Goal: Obtain resource: Obtain resource

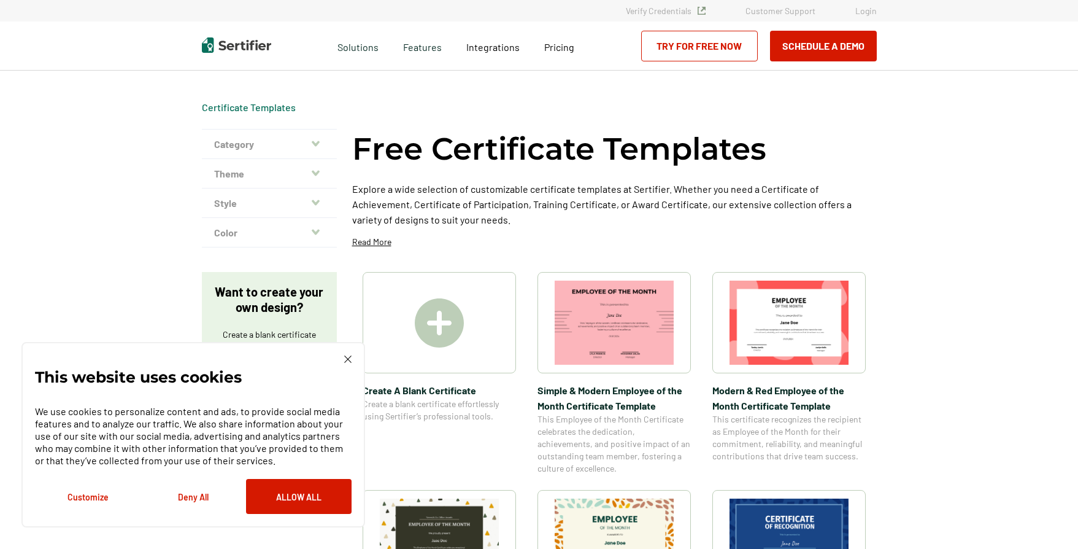
click at [314, 139] on icon "button" at bounding box center [316, 144] width 8 height 10
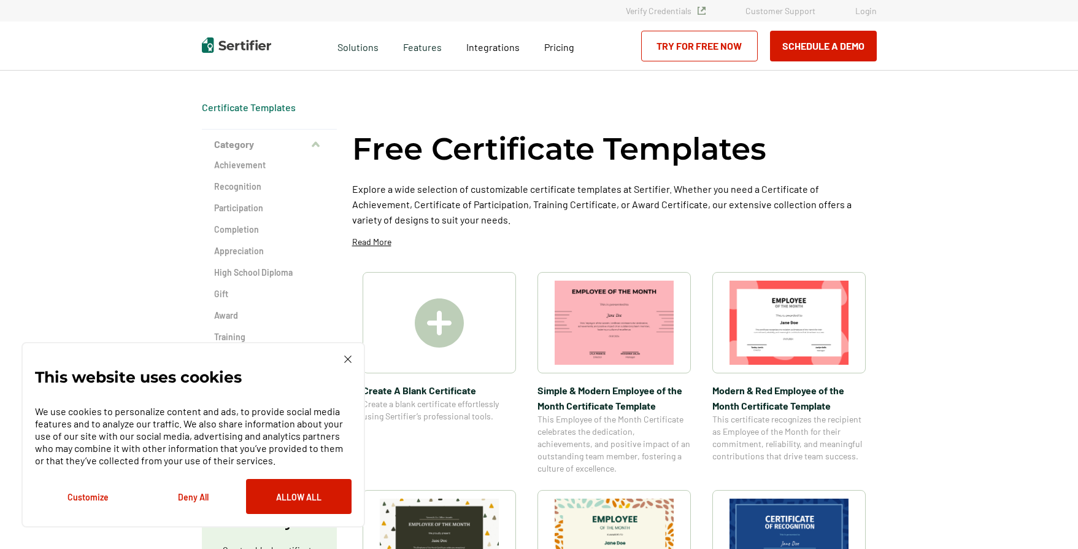
click at [314, 139] on button "Category" at bounding box center [269, 144] width 135 height 29
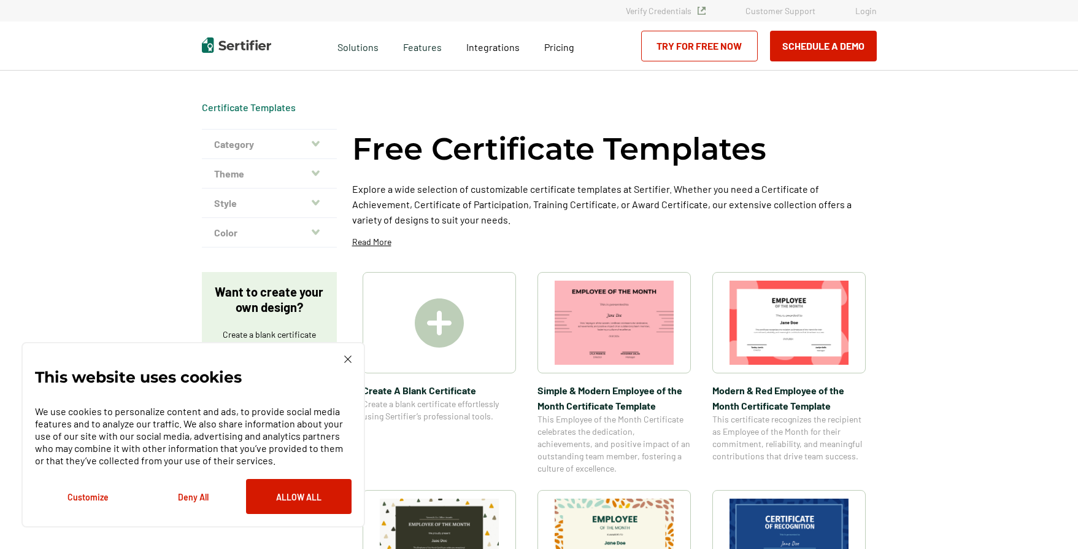
click at [318, 169] on icon "button" at bounding box center [316, 173] width 8 height 10
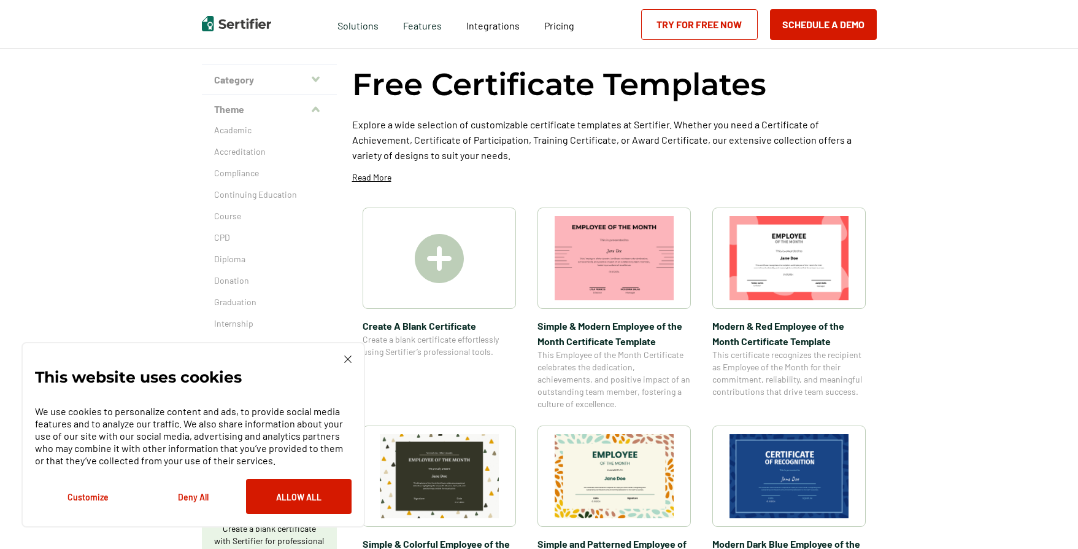
scroll to position [61, 0]
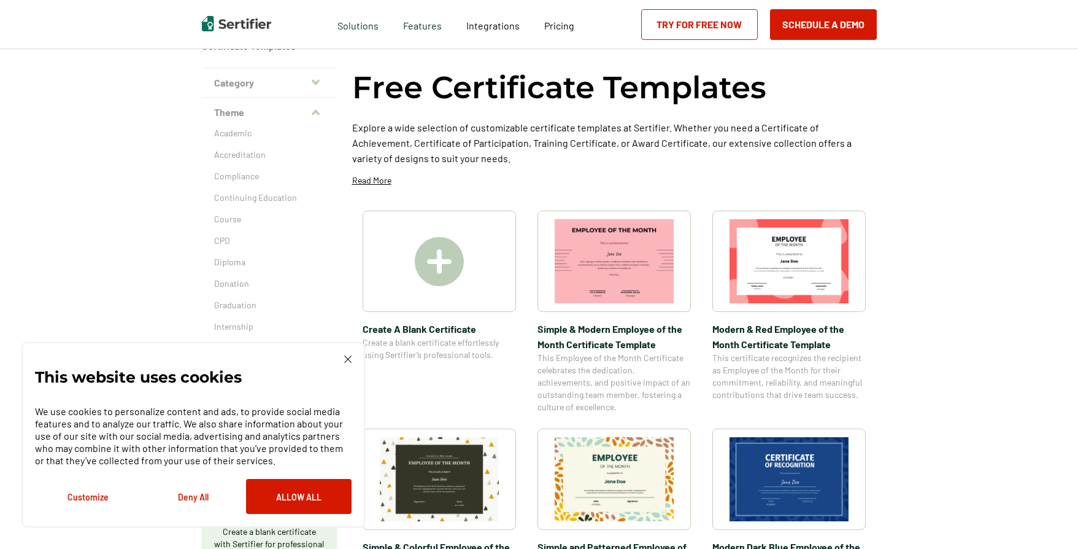
click at [308, 116] on button "Theme" at bounding box center [269, 112] width 135 height 29
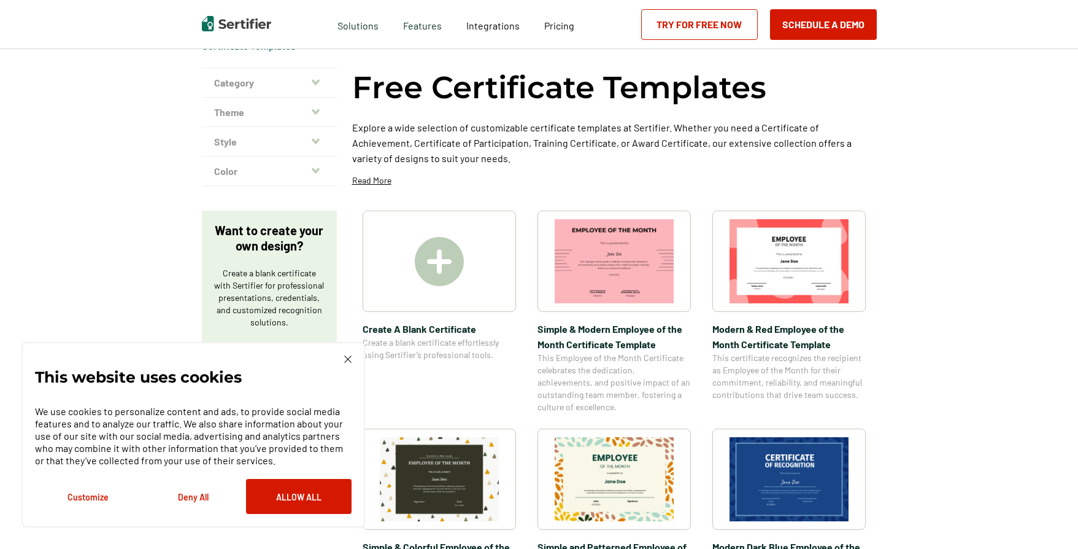
click at [315, 89] on button "Category" at bounding box center [269, 82] width 135 height 29
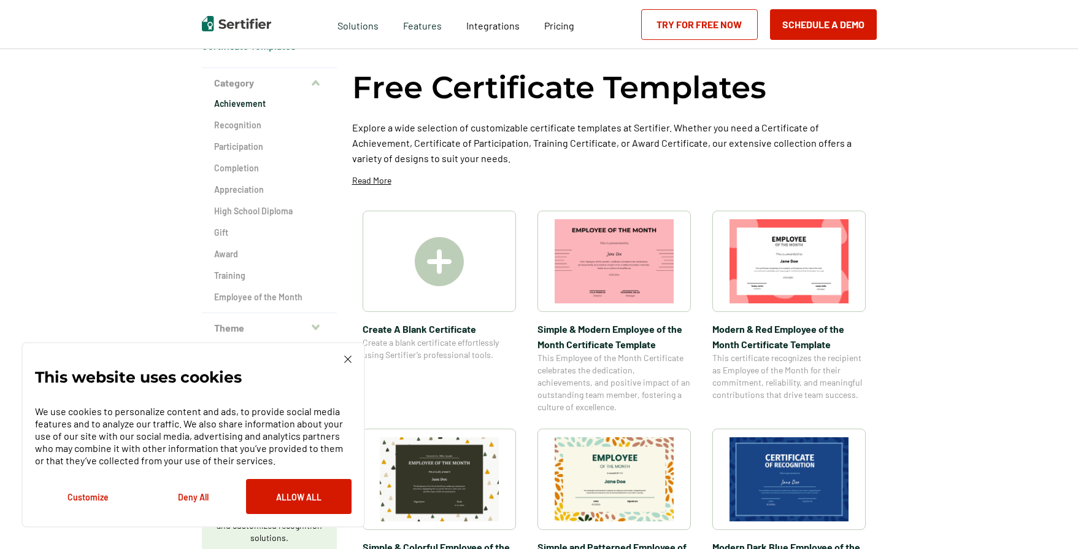
click at [253, 108] on h2 "Achievement" at bounding box center [269, 104] width 110 height 12
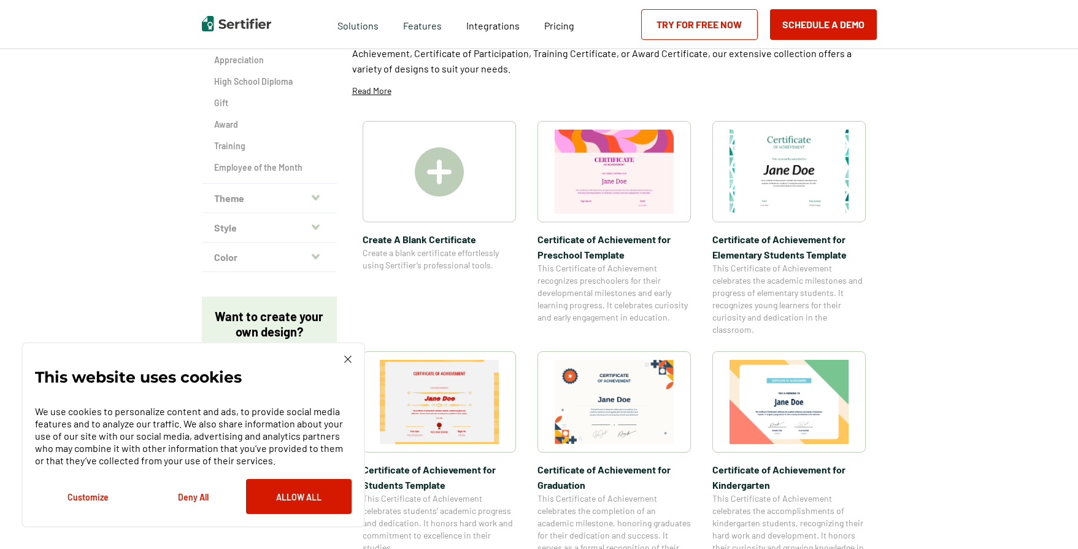
scroll to position [184, 0]
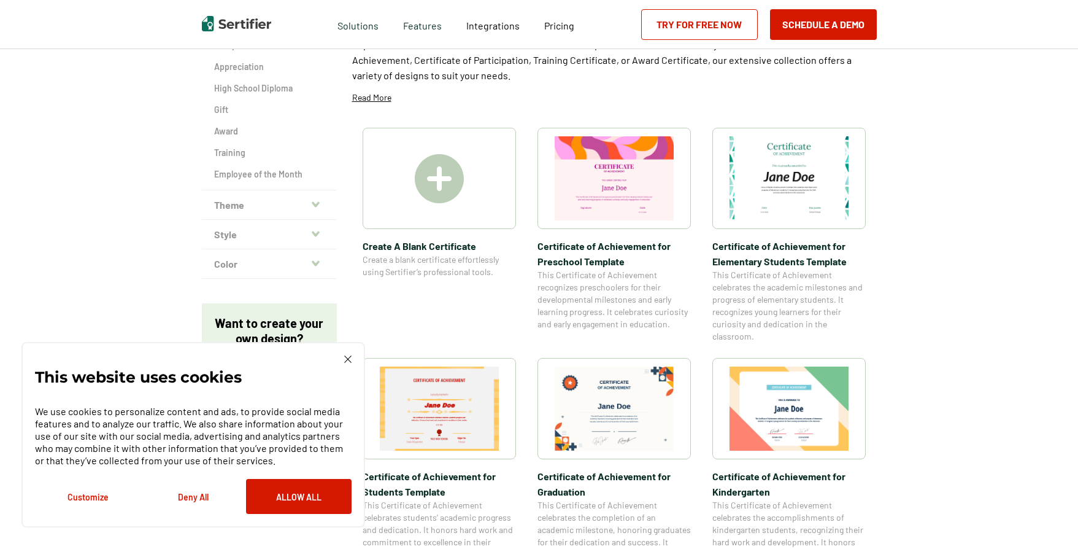
click at [313, 224] on button "Style" at bounding box center [269, 234] width 135 height 29
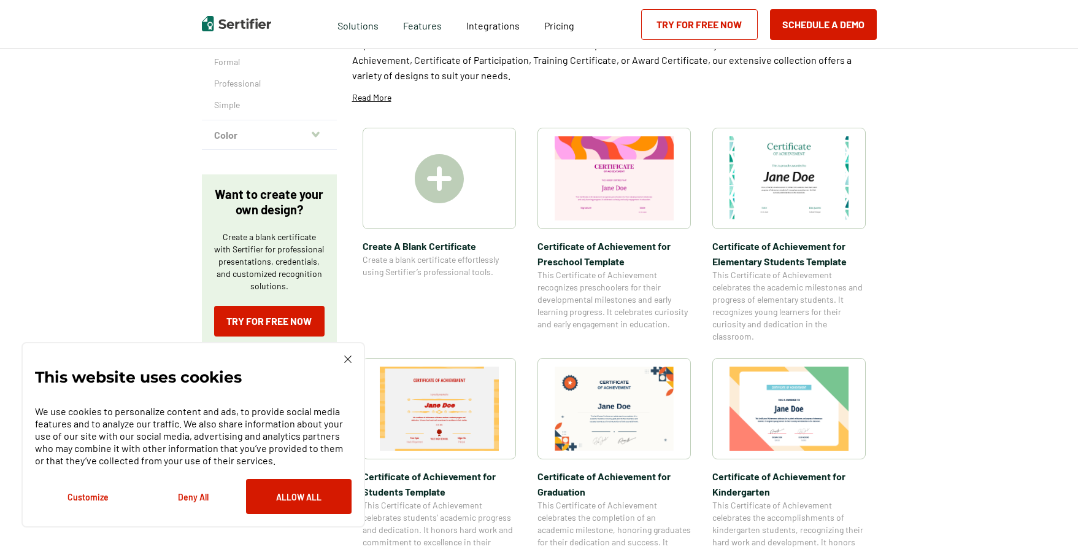
scroll to position [184, 0]
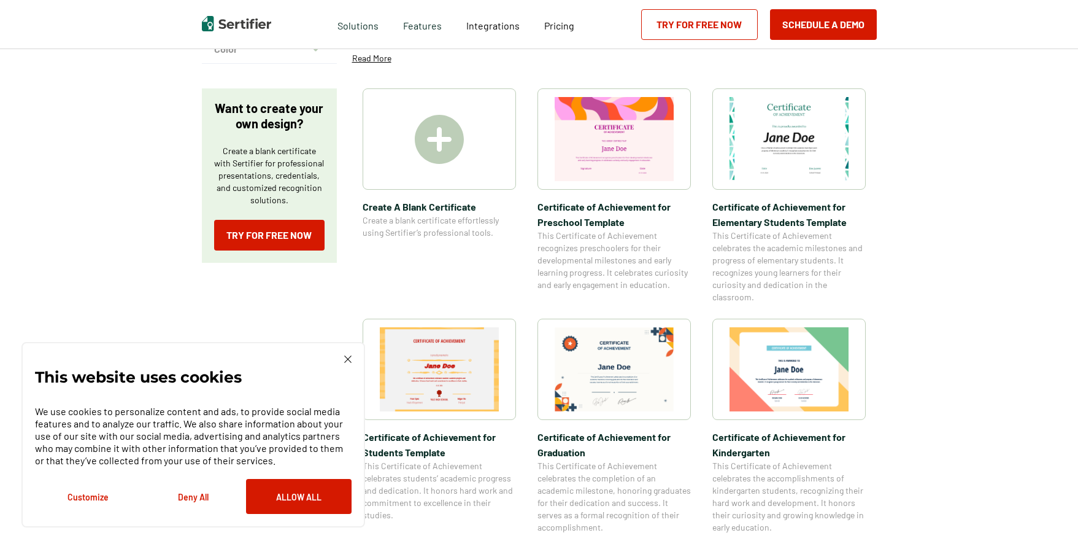
scroll to position [61, 0]
